Goal: Information Seeking & Learning: Check status

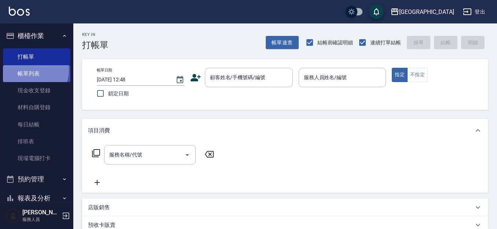
click at [29, 70] on link "帳單列表" at bounding box center [36, 73] width 67 height 17
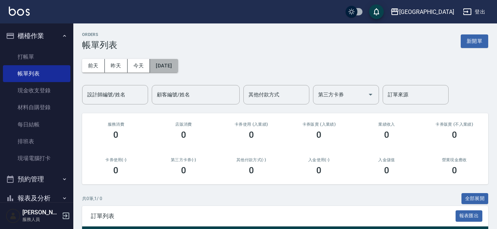
click at [174, 64] on button "[DATE]" at bounding box center [164, 66] width 28 height 14
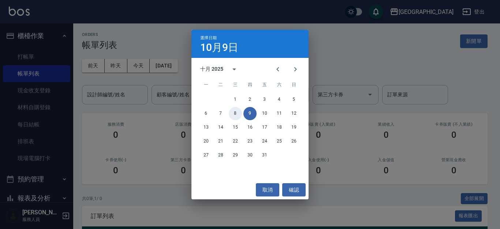
click at [238, 113] on button "8" at bounding box center [235, 113] width 13 height 13
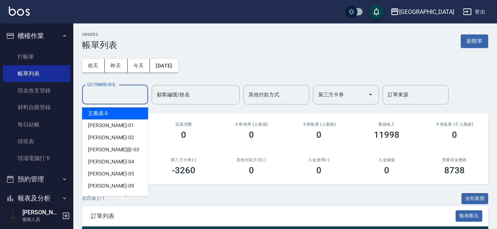
click at [130, 100] on input "設計師編號/姓名" at bounding box center [114, 94] width 59 height 13
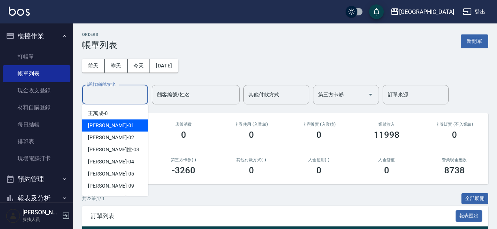
click at [121, 121] on div "[PERSON_NAME]-01" at bounding box center [115, 125] width 66 height 12
type input "[PERSON_NAME]-01"
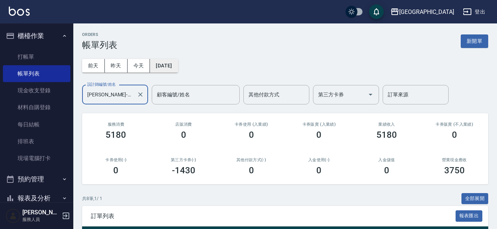
drag, startPoint x: 160, startPoint y: 61, endPoint x: 163, endPoint y: 60, distance: 3.7
click at [163, 60] on button "[DATE]" at bounding box center [164, 66] width 28 height 14
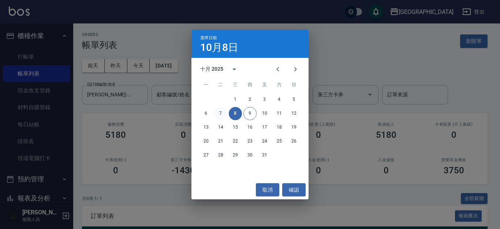
click at [219, 114] on button "7" at bounding box center [220, 113] width 13 height 13
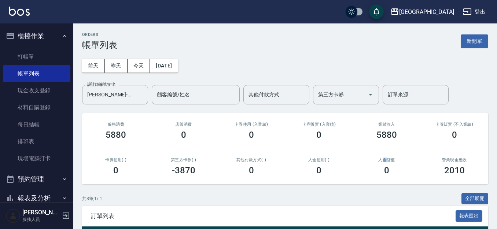
click at [383, 149] on div "入金儲值 0" at bounding box center [387, 167] width 68 height 36
click at [174, 66] on button "[DATE]" at bounding box center [164, 66] width 28 height 14
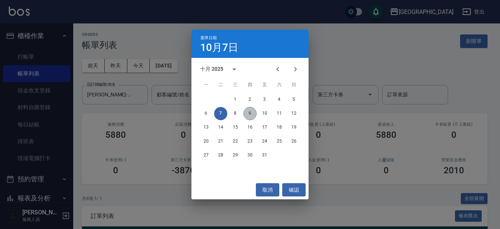
click at [249, 112] on button "9" at bounding box center [250, 113] width 13 height 13
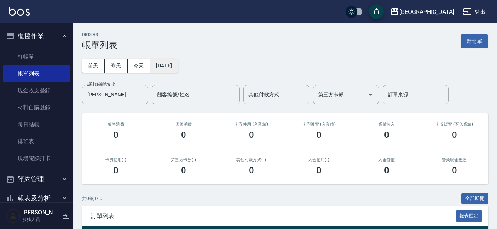
click at [178, 67] on button "[DATE]" at bounding box center [164, 66] width 28 height 14
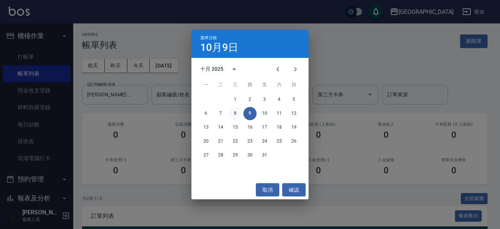
click at [237, 115] on button "8" at bounding box center [235, 113] width 13 height 13
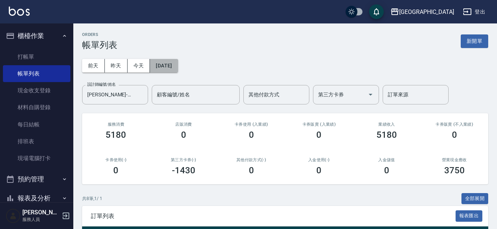
drag, startPoint x: 174, startPoint y: 64, endPoint x: 177, endPoint y: 69, distance: 5.1
click at [177, 69] on button "[DATE]" at bounding box center [164, 66] width 28 height 14
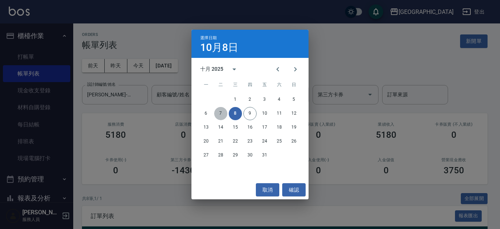
click at [223, 112] on button "7" at bounding box center [220, 113] width 13 height 13
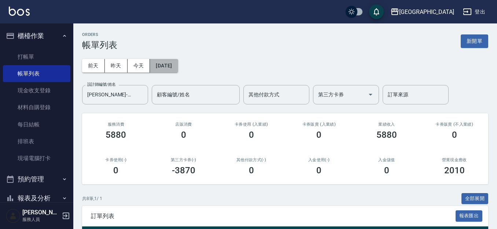
click at [175, 66] on button "[DATE]" at bounding box center [164, 66] width 28 height 14
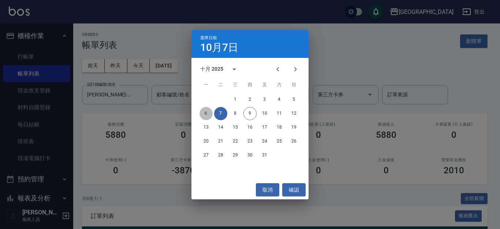
click at [209, 115] on button "6" at bounding box center [206, 113] width 13 height 13
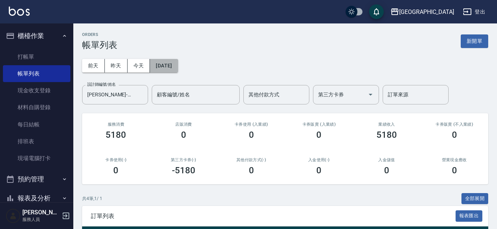
click at [164, 66] on button "[DATE]" at bounding box center [164, 66] width 28 height 14
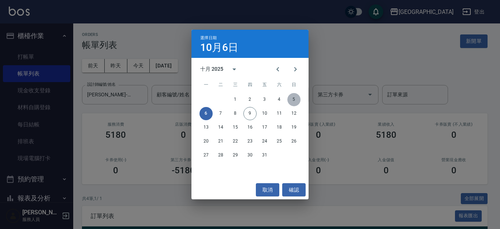
click at [296, 99] on button "5" at bounding box center [294, 99] width 13 height 13
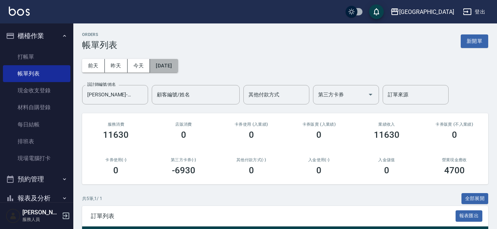
click at [177, 62] on button "[DATE]" at bounding box center [164, 66] width 28 height 14
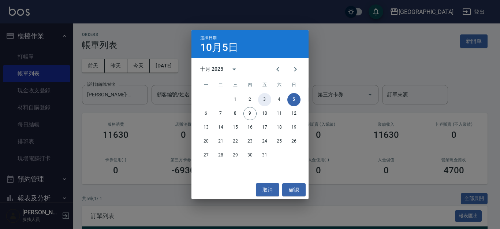
click at [264, 97] on button "3" at bounding box center [264, 99] width 13 height 13
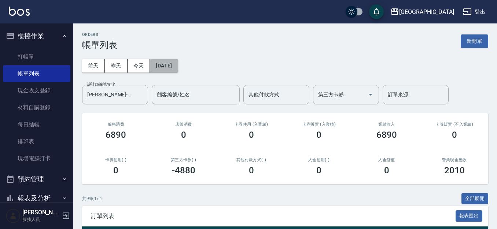
click at [177, 67] on button "[DATE]" at bounding box center [164, 66] width 28 height 14
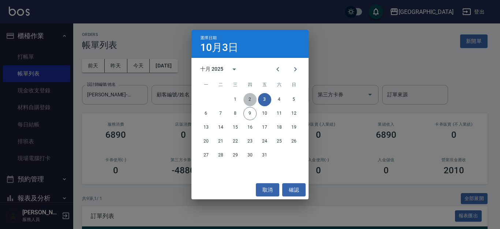
click at [251, 101] on button "2" at bounding box center [250, 99] width 13 height 13
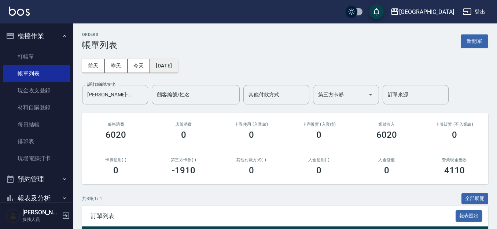
click at [178, 67] on button "[DATE]" at bounding box center [164, 66] width 28 height 14
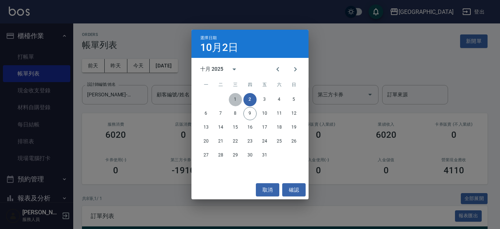
click at [235, 100] on button "1" at bounding box center [235, 99] width 13 height 13
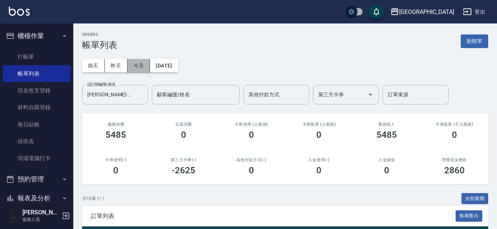
drag, startPoint x: 140, startPoint y: 65, endPoint x: 136, endPoint y: 69, distance: 4.9
click at [140, 66] on button "今天" at bounding box center [138, 66] width 23 height 14
click at [75, 159] on div "ORDERS 帳單列表 新開單 [DATE] [DATE] [DATE] [DATE] 設計師編號/姓名 [PERSON_NAME]-01 設計師編號/姓名 …" at bounding box center [284, 147] width 423 height 249
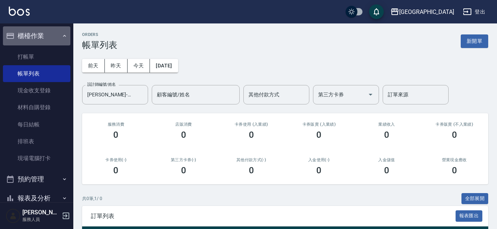
click at [37, 35] on button "櫃檯作業" at bounding box center [36, 35] width 67 height 19
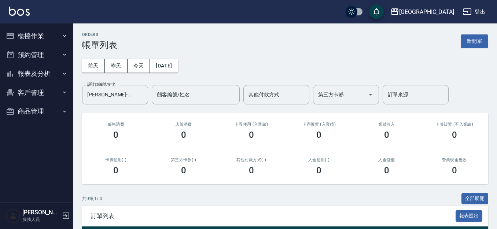
click at [33, 94] on button "客戶管理" at bounding box center [36, 92] width 67 height 19
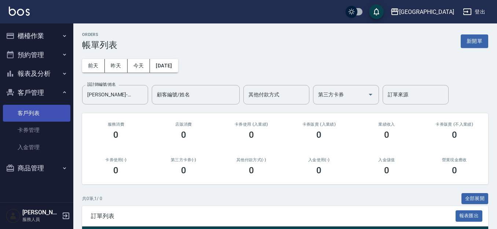
click at [33, 110] on link "客戶列表" at bounding box center [36, 113] width 67 height 17
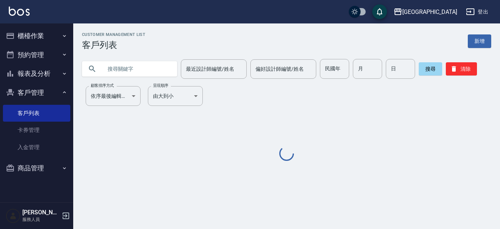
click at [114, 73] on input "text" at bounding box center [137, 69] width 69 height 20
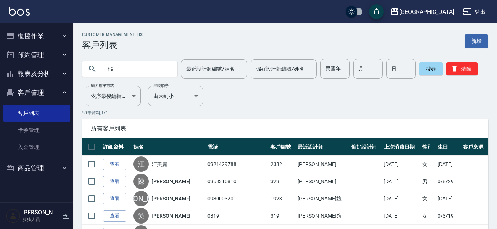
type input "h"
type input "[PERSON_NAME]"
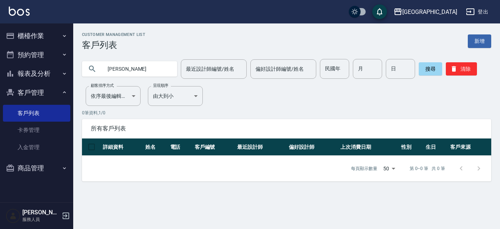
click at [39, 39] on button "櫃檯作業" at bounding box center [36, 35] width 67 height 19
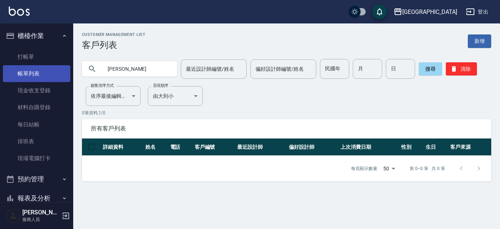
drag, startPoint x: 45, startPoint y: 76, endPoint x: 20, endPoint y: 78, distance: 25.4
click at [45, 76] on link "帳單列表" at bounding box center [36, 73] width 67 height 17
click at [48, 72] on link "帳單列表" at bounding box center [36, 73] width 67 height 17
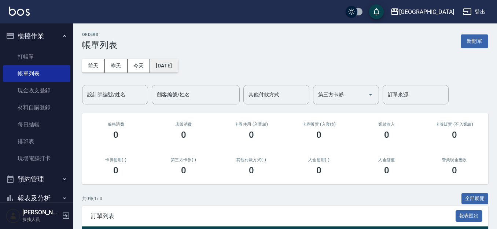
click at [175, 64] on button "[DATE]" at bounding box center [164, 66] width 28 height 14
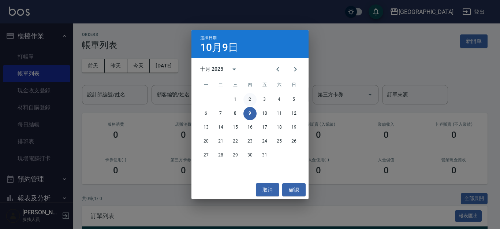
click at [249, 99] on button "2" at bounding box center [250, 99] width 13 height 13
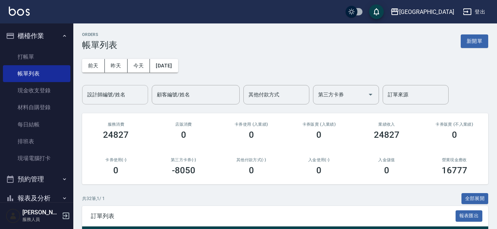
click at [133, 96] on input "設計師編號/姓名" at bounding box center [114, 94] width 59 height 13
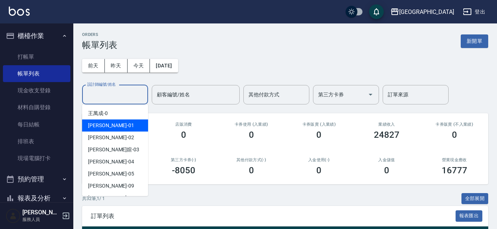
click at [126, 125] on div "[PERSON_NAME]-01" at bounding box center [115, 125] width 66 height 12
type input "[PERSON_NAME]-01"
